Goal: Information Seeking & Learning: Check status

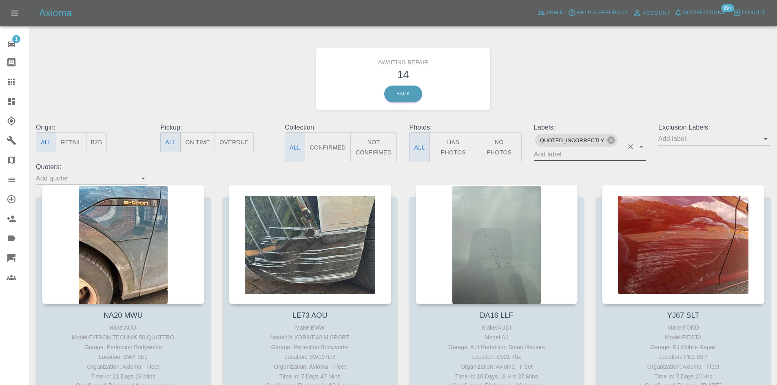
scroll to position [611, 0]
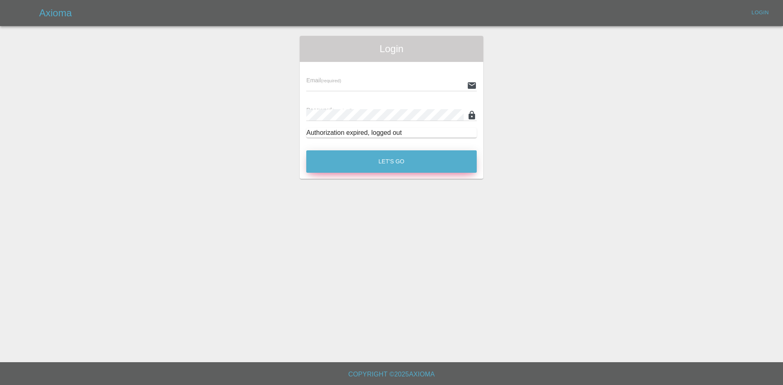
type input "[PERSON_NAME][EMAIL_ADDRESS][PERSON_NAME][DOMAIN_NAME]"
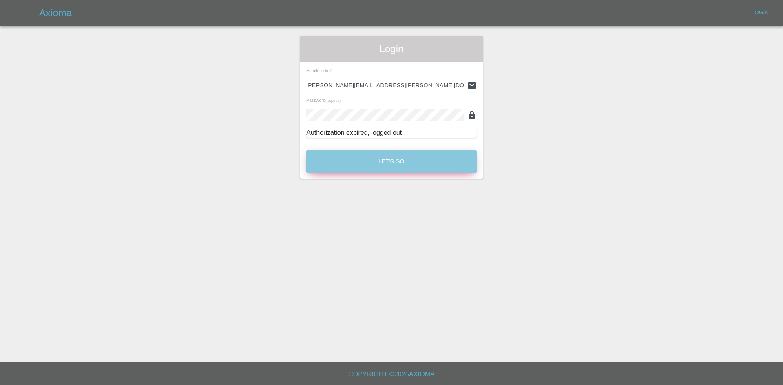
click at [375, 165] on button "Let's Go" at bounding box center [391, 161] width 170 height 22
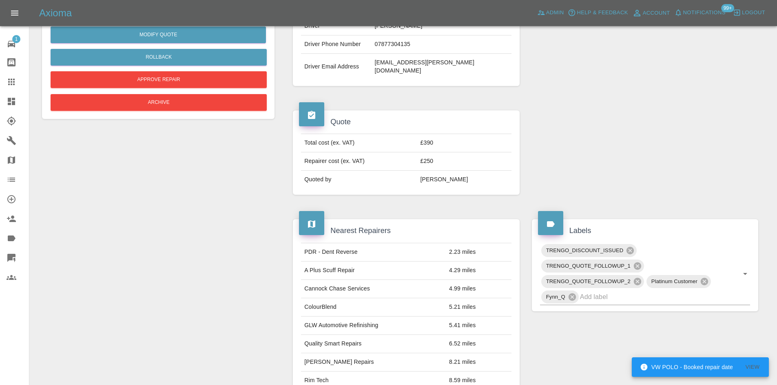
scroll to position [159, 0]
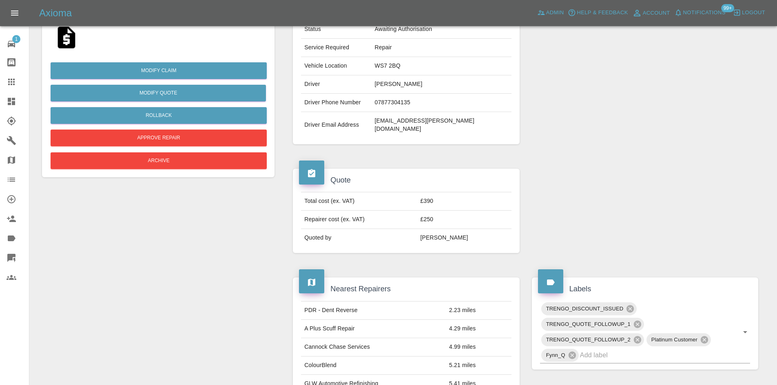
click at [454, 114] on td "[EMAIL_ADDRESS][PERSON_NAME][DOMAIN_NAME]" at bounding box center [441, 125] width 140 height 26
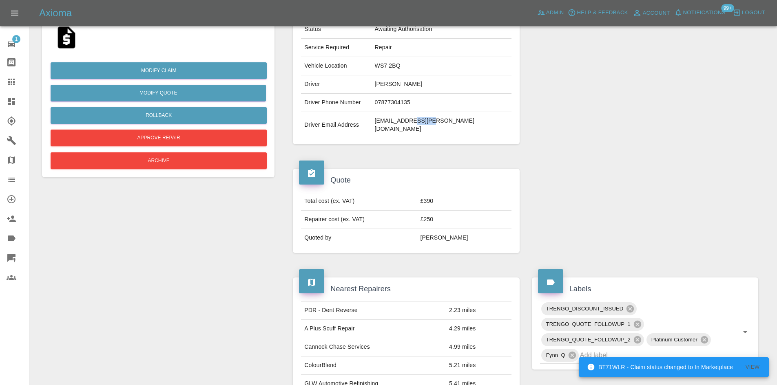
copy td "ingeni"
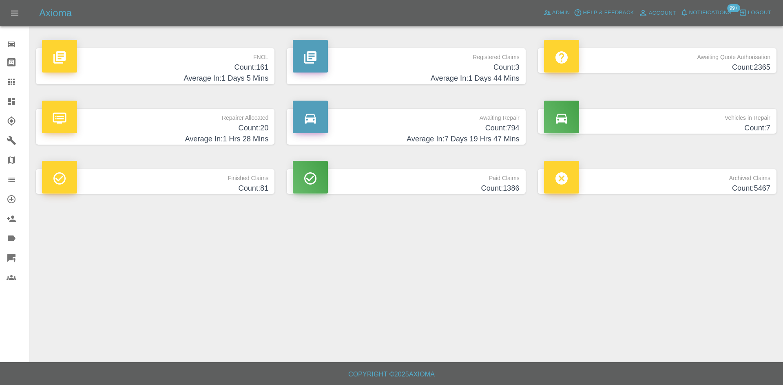
drag, startPoint x: 196, startPoint y: 35, endPoint x: 213, endPoint y: 66, distance: 35.2
click at [196, 37] on main "FNOL Count: 161 Average In: 1 Days 5 Mins Registered Claims Count: 3 Average In…" at bounding box center [391, 181] width 783 height 362
click at [213, 69] on h4 "Count: 161" at bounding box center [155, 67] width 226 height 11
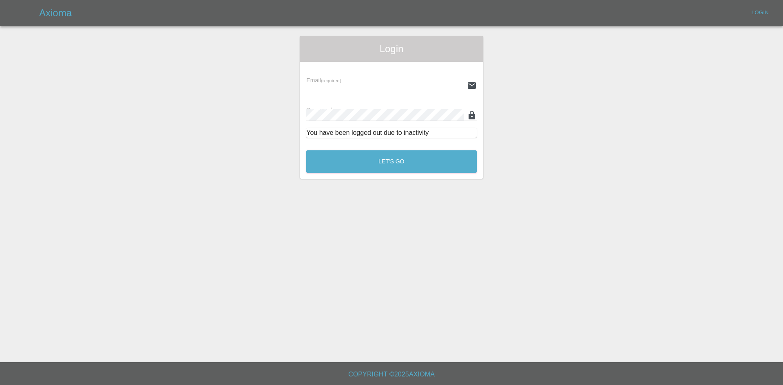
type input "[PERSON_NAME][EMAIL_ADDRESS][PERSON_NAME][DOMAIN_NAME]"
click at [358, 142] on div "Email (required) [PERSON_NAME][EMAIL_ADDRESS][PERSON_NAME][DOMAIN_NAME] Passwor…" at bounding box center [391, 103] width 183 height 82
click at [364, 163] on button "Let's Go" at bounding box center [391, 161] width 170 height 22
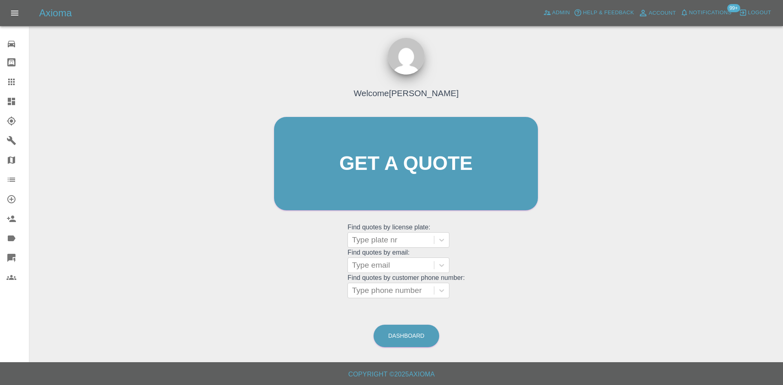
click at [0, 92] on link "Dashboard" at bounding box center [14, 102] width 29 height 20
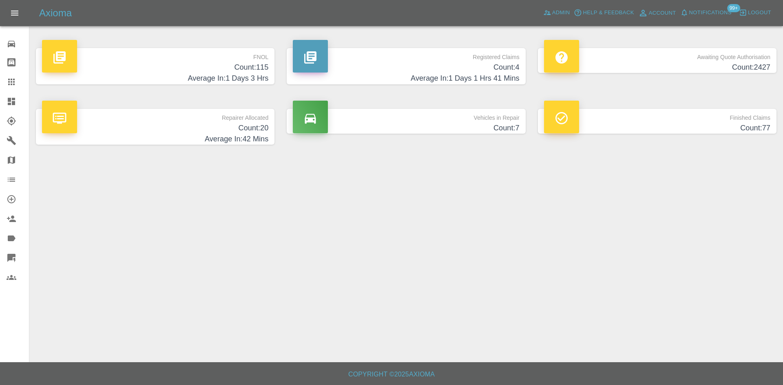
click at [192, 77] on h4 "Average In: 1 Days 3 Hrs" at bounding box center [155, 78] width 226 height 11
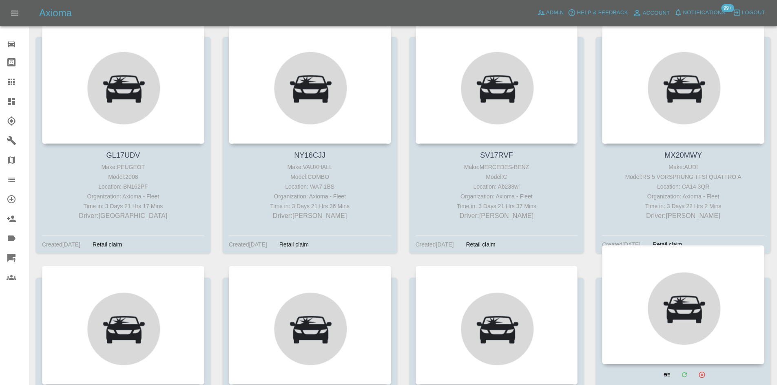
scroll to position [6178, 0]
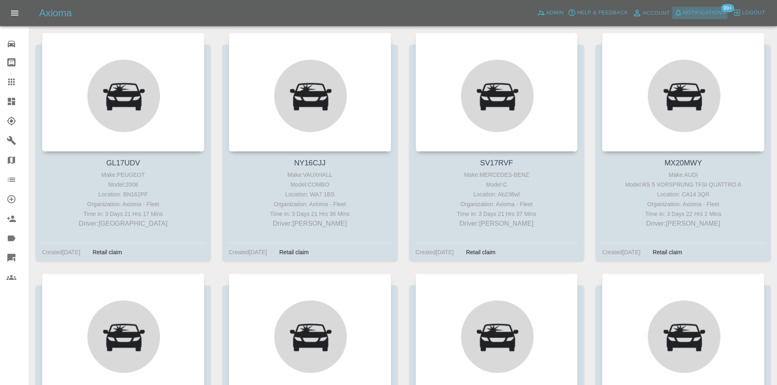
click at [721, 14] on span "Notifications" at bounding box center [704, 12] width 42 height 9
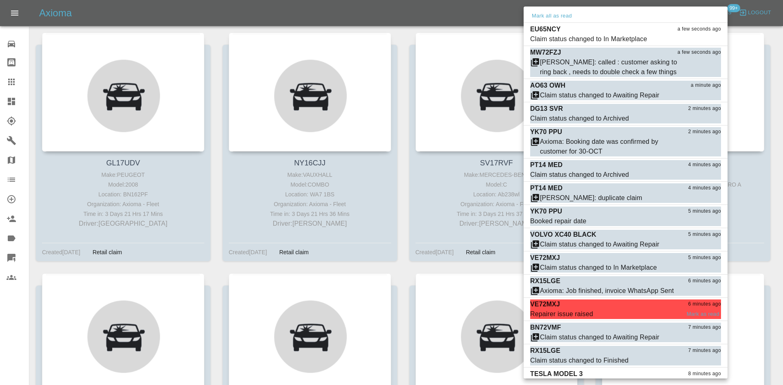
click at [567, 311] on div "Repairer issue raised" at bounding box center [561, 314] width 63 height 10
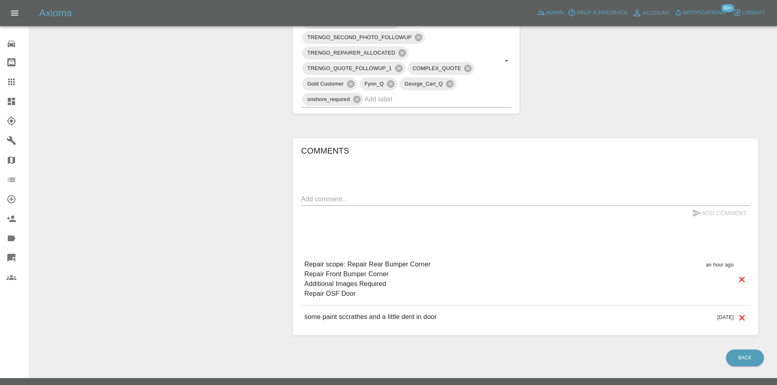
scroll to position [445, 0]
